Goal: Task Accomplishment & Management: Manage account settings

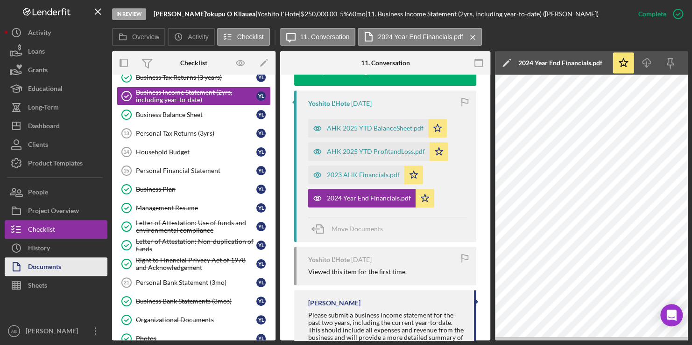
scroll to position [262, 0]
click at [50, 262] on div "Documents" at bounding box center [44, 268] width 33 height 21
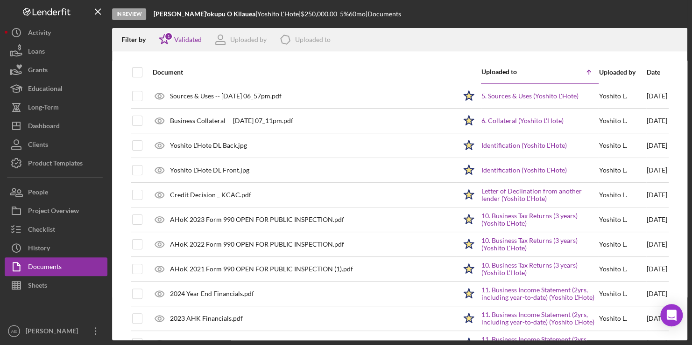
scroll to position [1, 0]
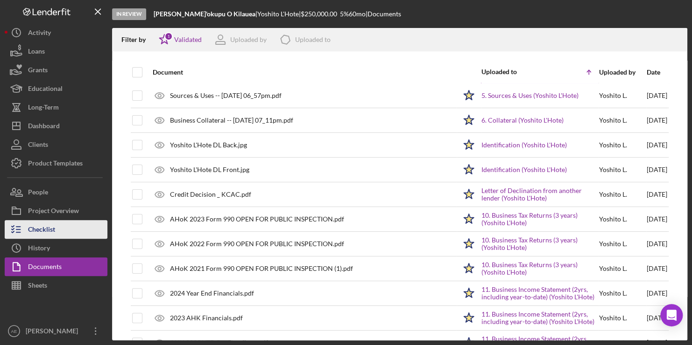
click at [55, 224] on div "Checklist" at bounding box center [41, 230] width 27 height 21
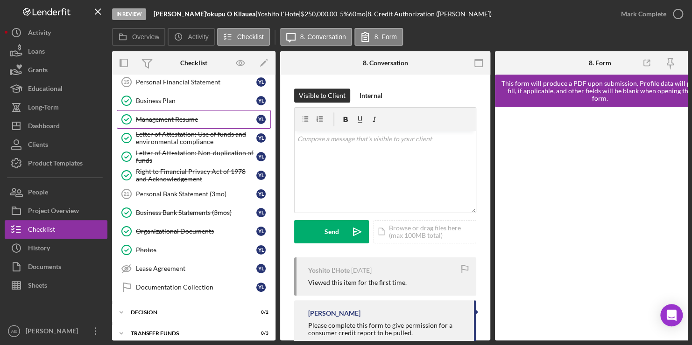
scroll to position [202, 0]
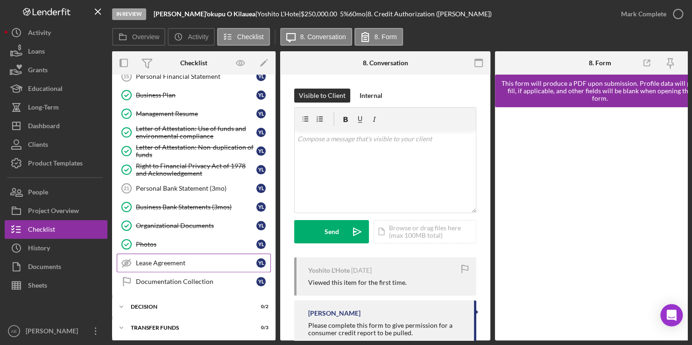
click at [174, 259] on div "Lease Agreement" at bounding box center [196, 262] width 120 height 7
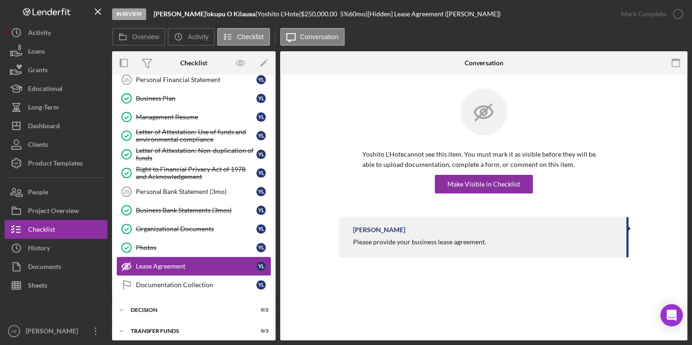
scroll to position [199, 0]
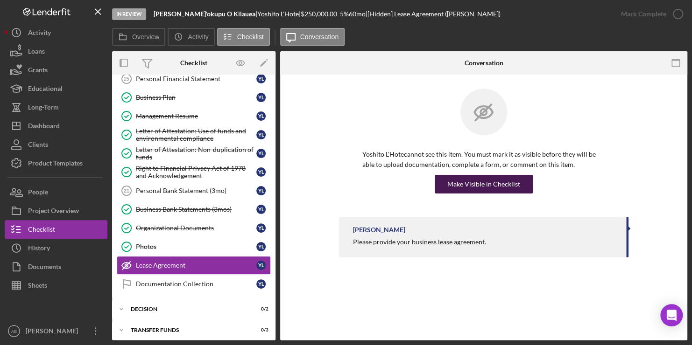
click at [499, 183] on div "Make Visible in Checklist" at bounding box center [483, 184] width 73 height 19
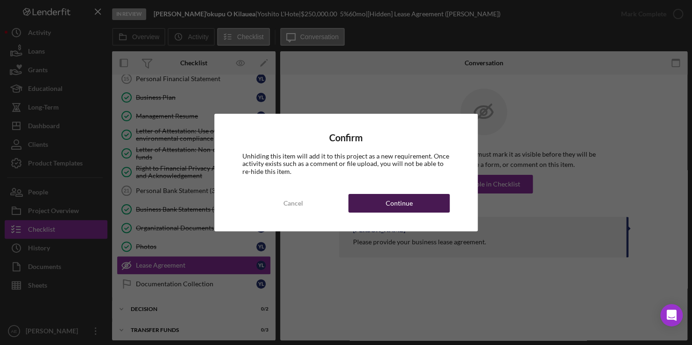
click at [386, 203] on div "Continue" at bounding box center [398, 203] width 27 height 19
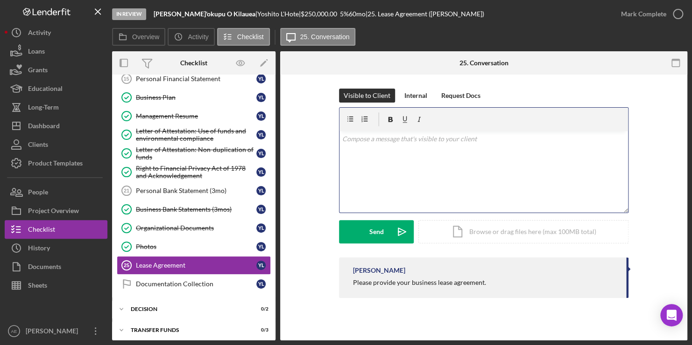
click at [417, 143] on p at bounding box center [483, 139] width 283 height 10
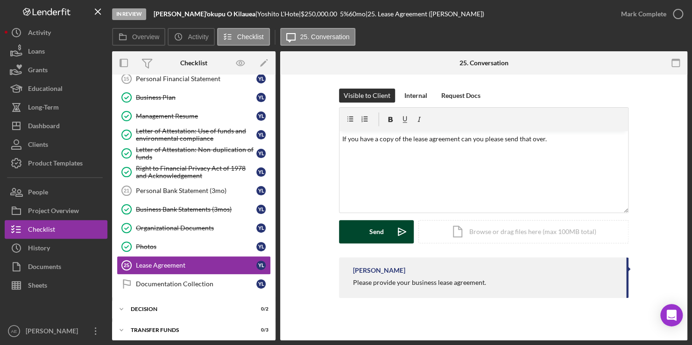
click at [386, 229] on button "Send Icon/icon-invite-send" at bounding box center [376, 231] width 75 height 23
